Goal: Information Seeking & Learning: Learn about a topic

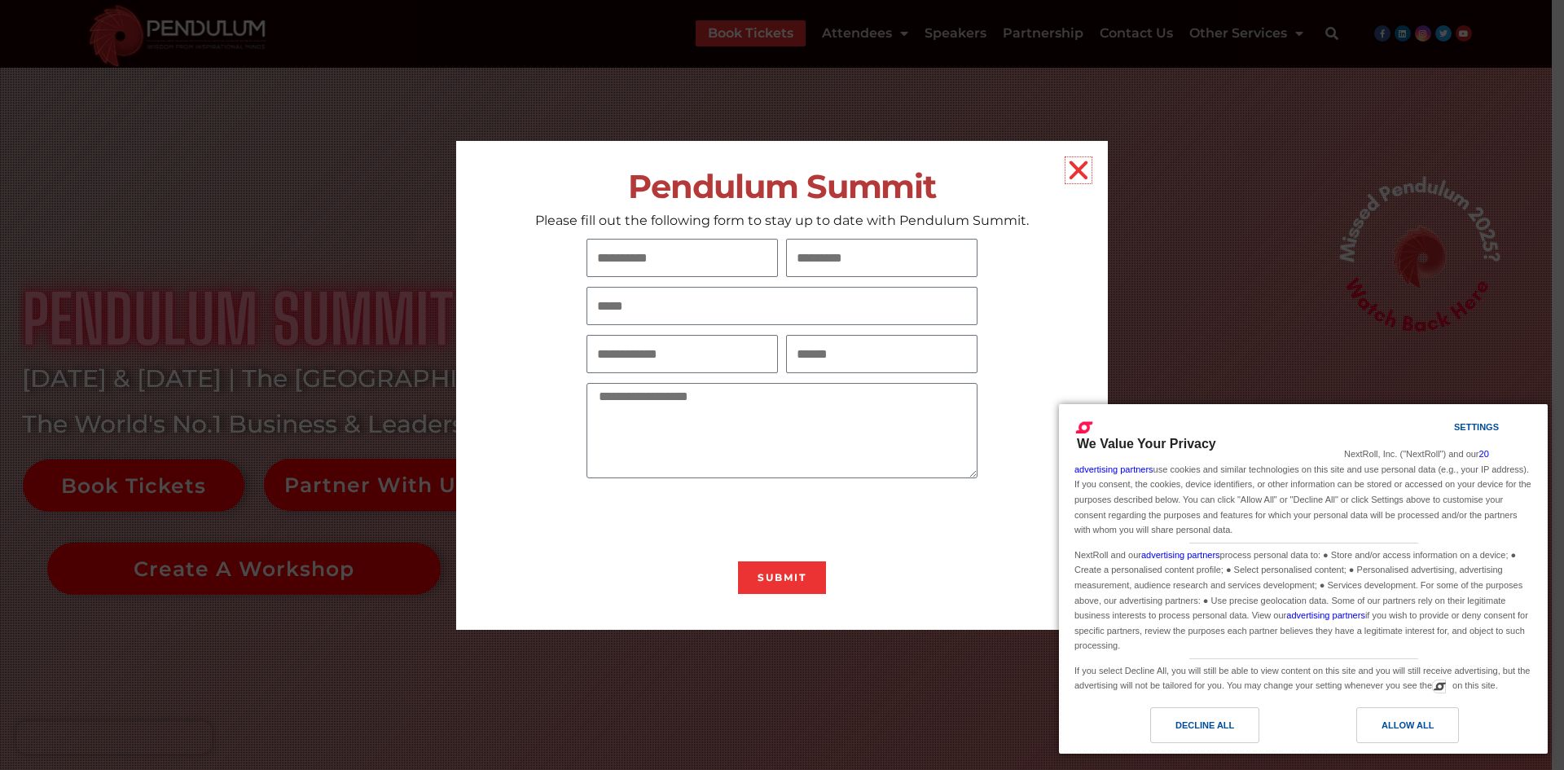
click at [1077, 165] on icon "Close" at bounding box center [1078, 170] width 26 height 26
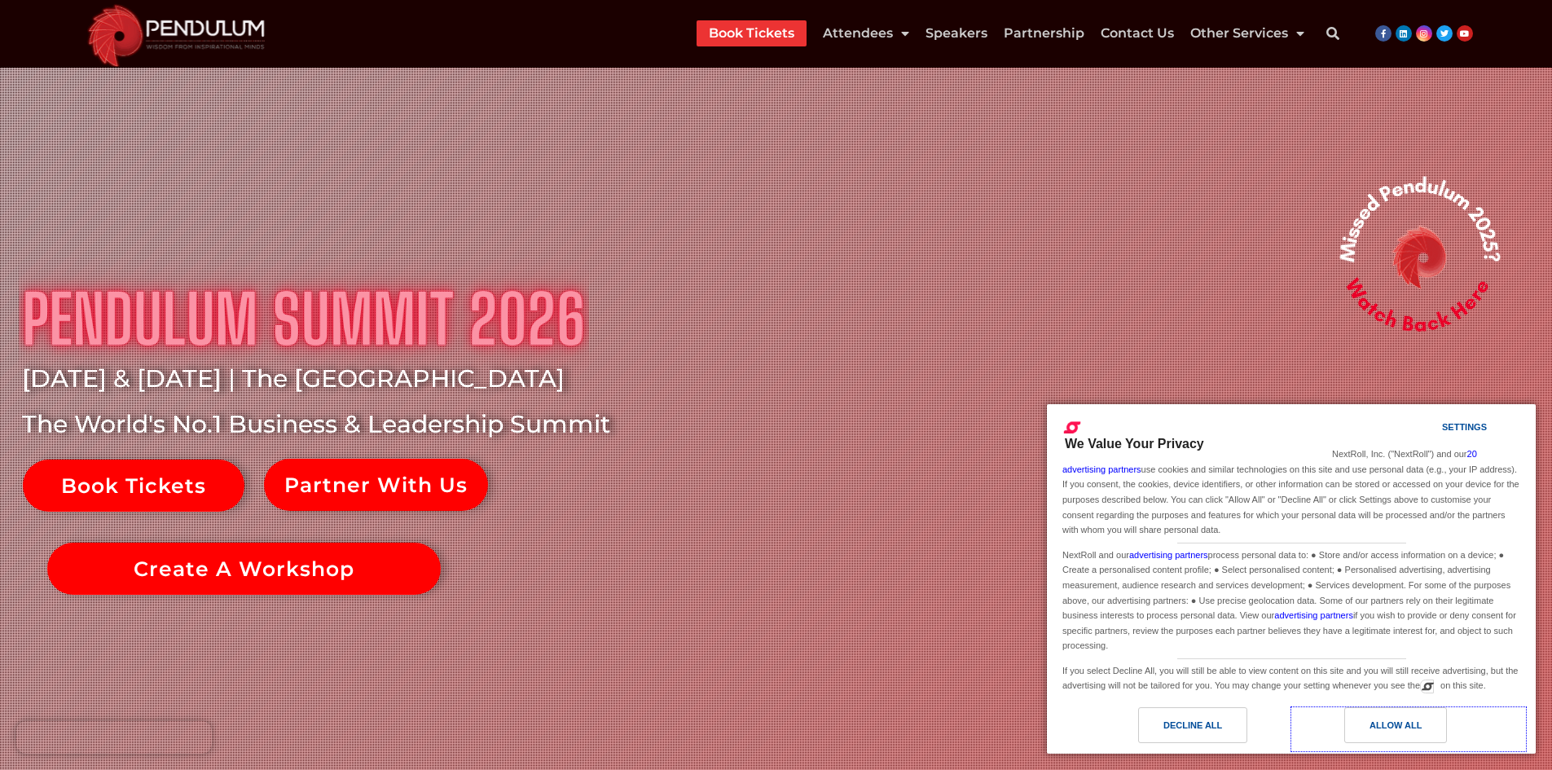
click at [1383, 716] on div "Allow All" at bounding box center [1395, 725] width 52 height 18
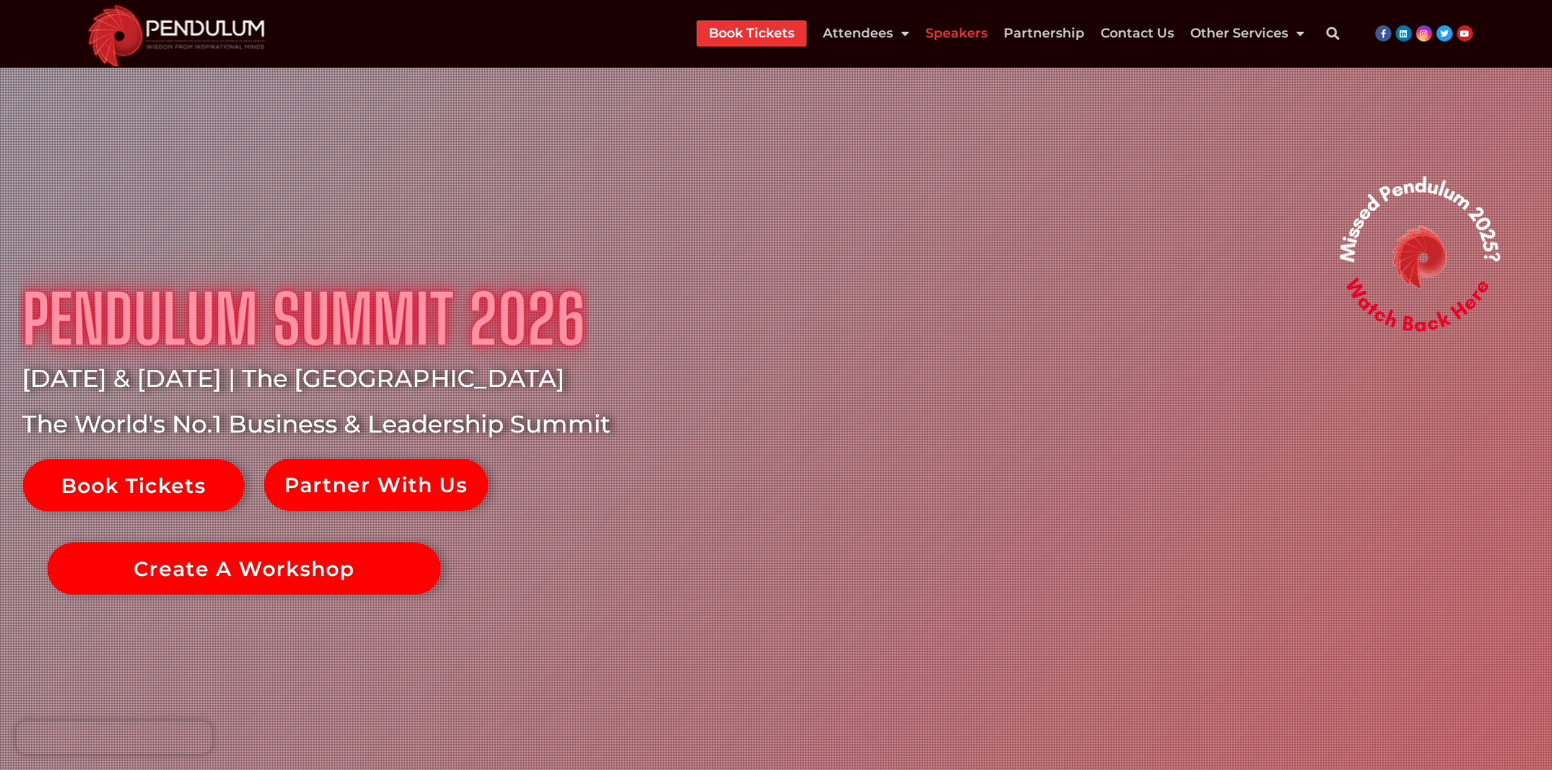
click at [954, 33] on link "Speakers" at bounding box center [956, 33] width 62 height 26
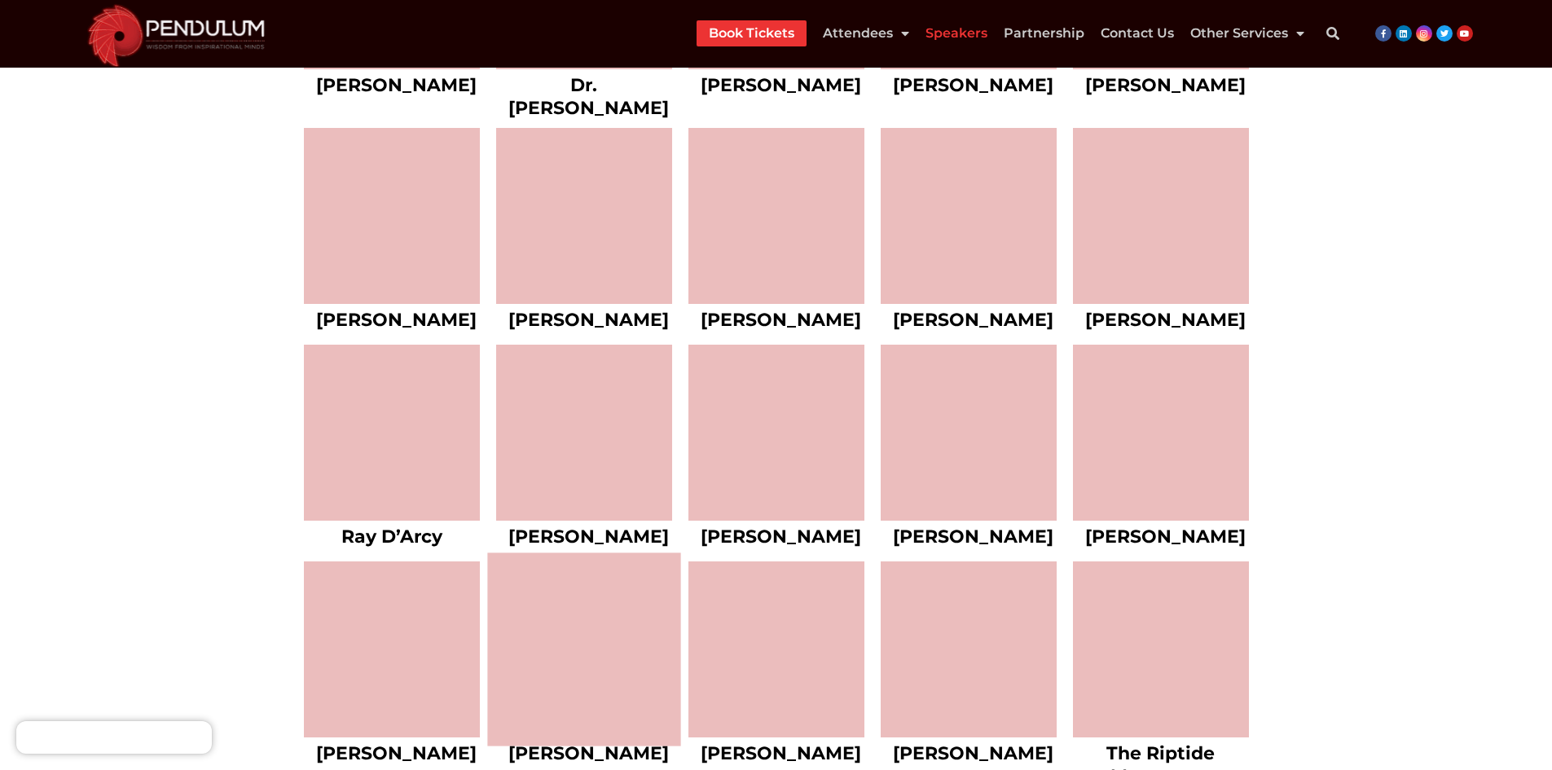
scroll to position [6924, 0]
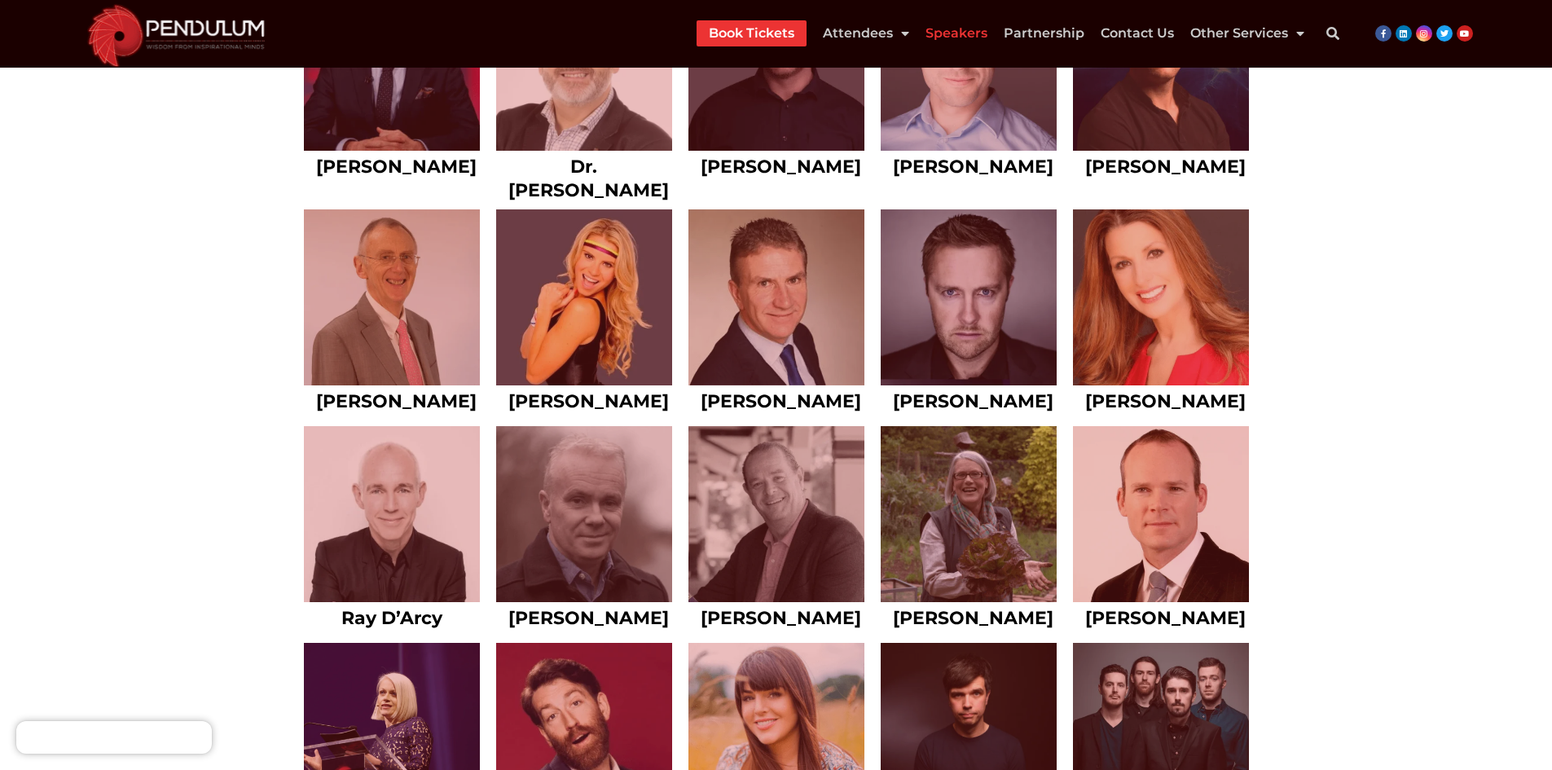
click at [943, 178] on link "Bernard Brogan" at bounding box center [973, 167] width 160 height 22
